Goal: Information Seeking & Learning: Learn about a topic

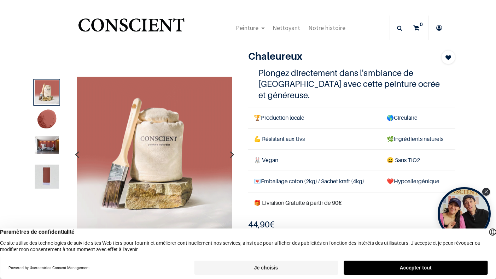
click at [47, 146] on img at bounding box center [47, 145] width 24 height 17
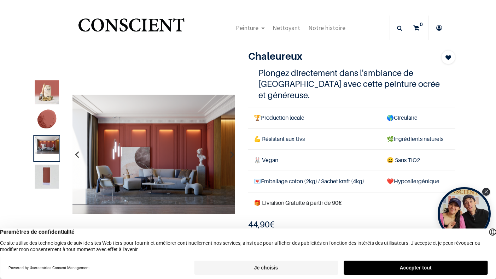
click at [49, 171] on img at bounding box center [47, 177] width 24 height 24
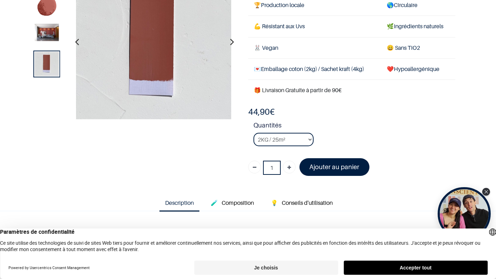
scroll to position [73, 0]
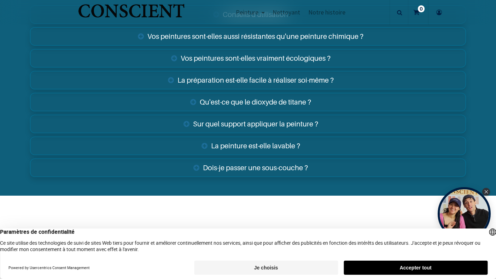
scroll to position [1197, 0]
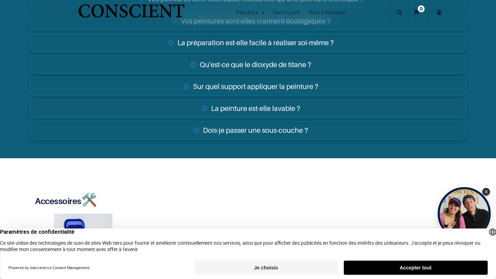
click at [219, 46] on link "La préparation est-elle facile à réaliser soi-même ?" at bounding box center [248, 43] width 436 height 18
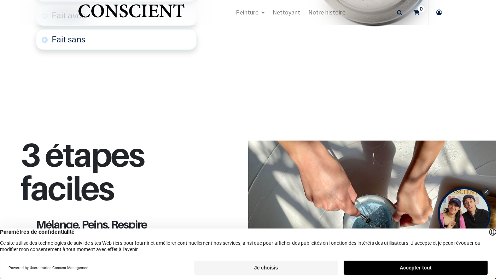
scroll to position [0, 0]
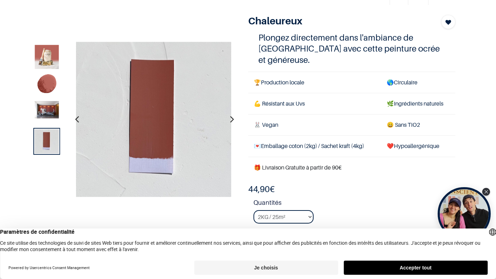
scroll to position [36, 0]
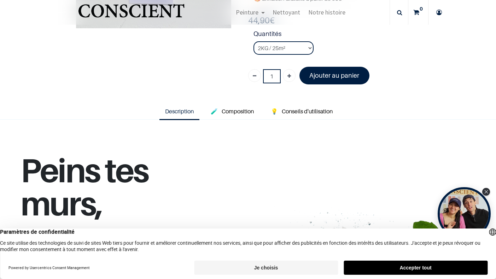
scroll to position [162, 0]
click at [238, 111] on span "Composition" at bounding box center [238, 111] width 32 height 7
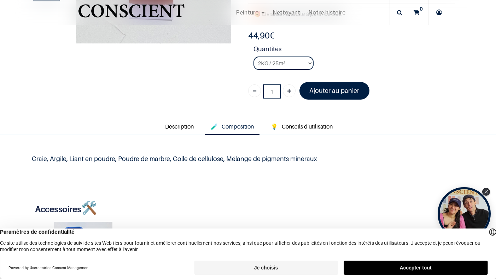
scroll to position [0, 0]
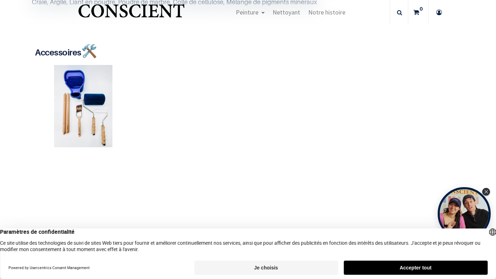
scroll to position [220, 0]
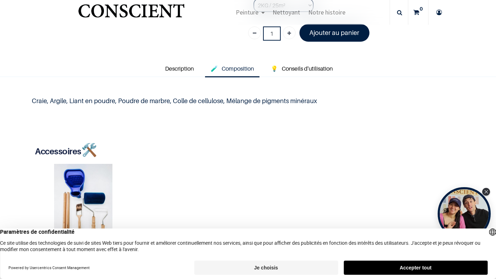
scroll to position [206, 0]
